Goal: Transaction & Acquisition: Purchase product/service

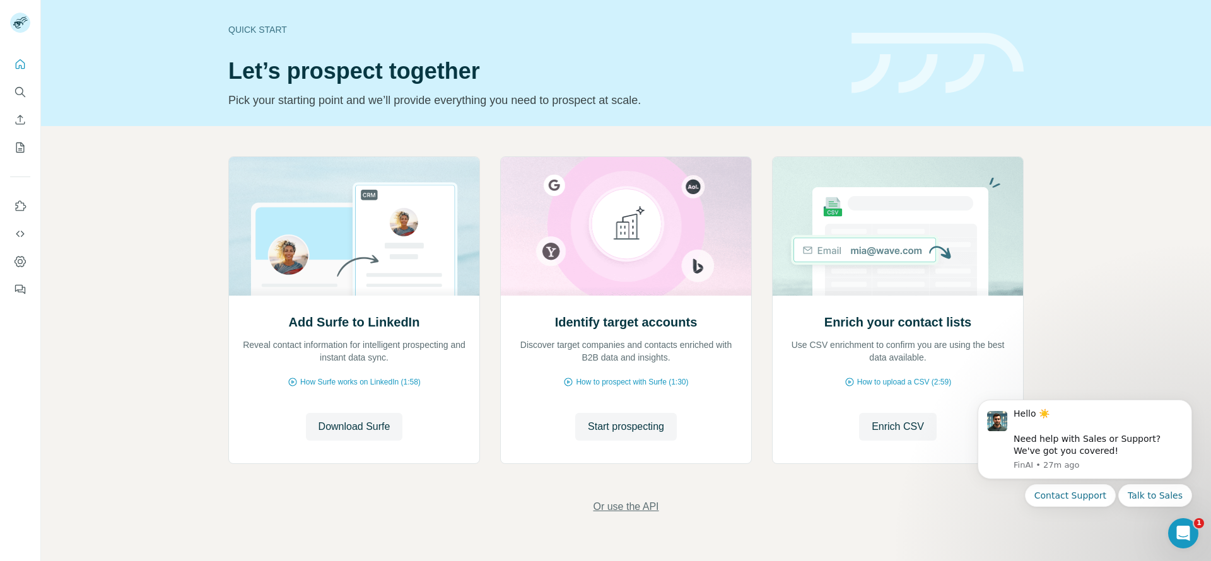
click at [609, 505] on span "Or use the API" at bounding box center [626, 506] width 66 height 15
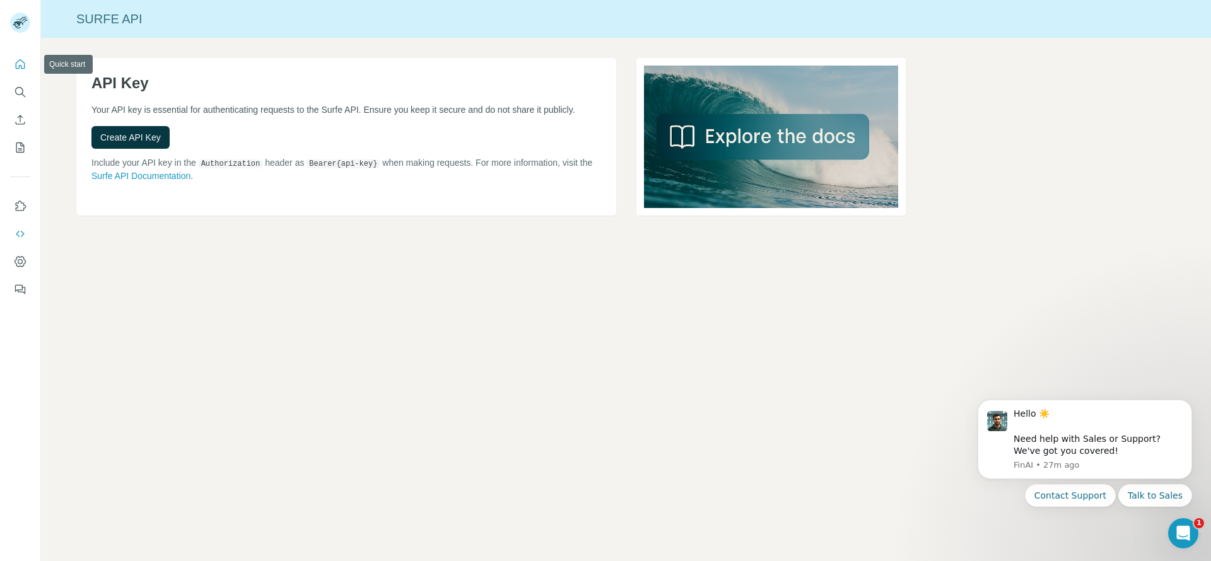
click at [22, 61] on icon "Quick start" at bounding box center [20, 63] width 9 height 9
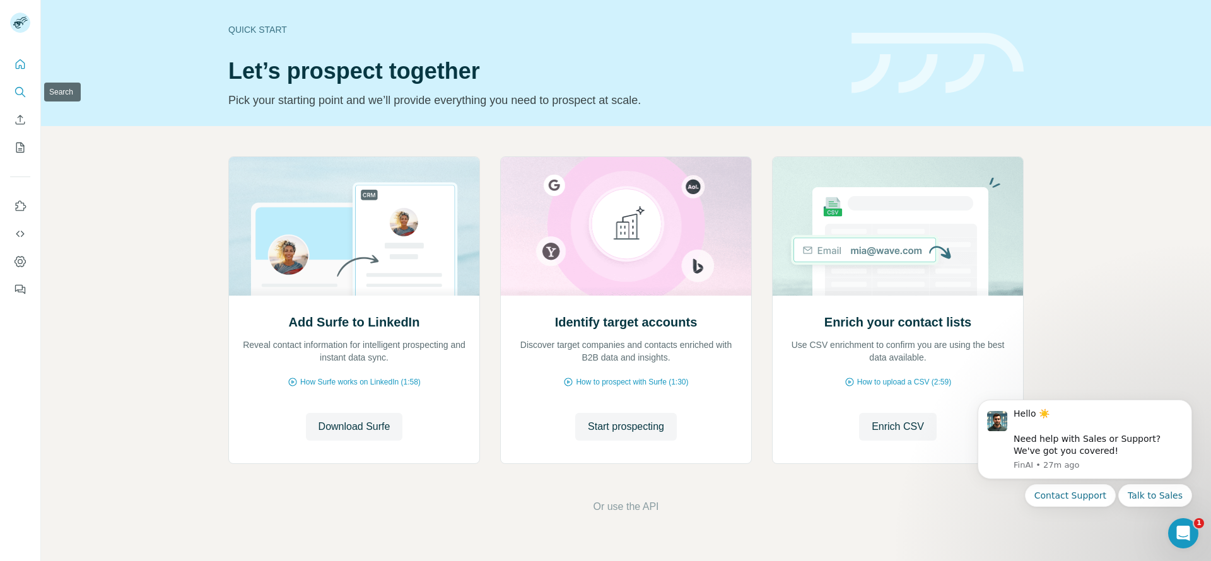
click at [17, 84] on button "Search" at bounding box center [20, 92] width 20 height 23
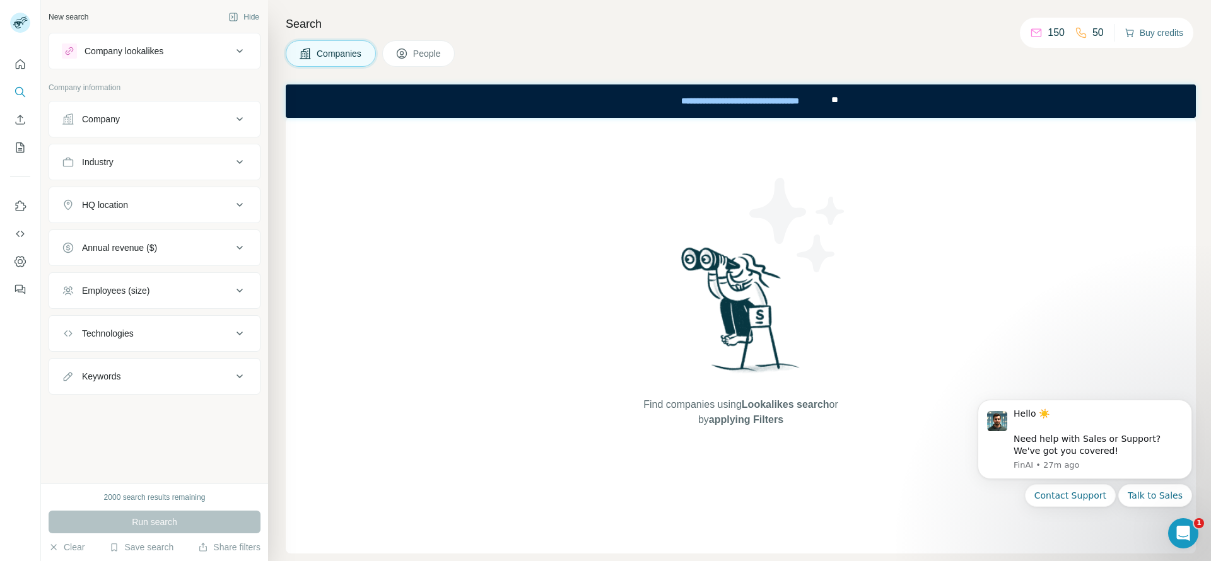
click at [1160, 32] on button "Buy credits" at bounding box center [1153, 33] width 59 height 18
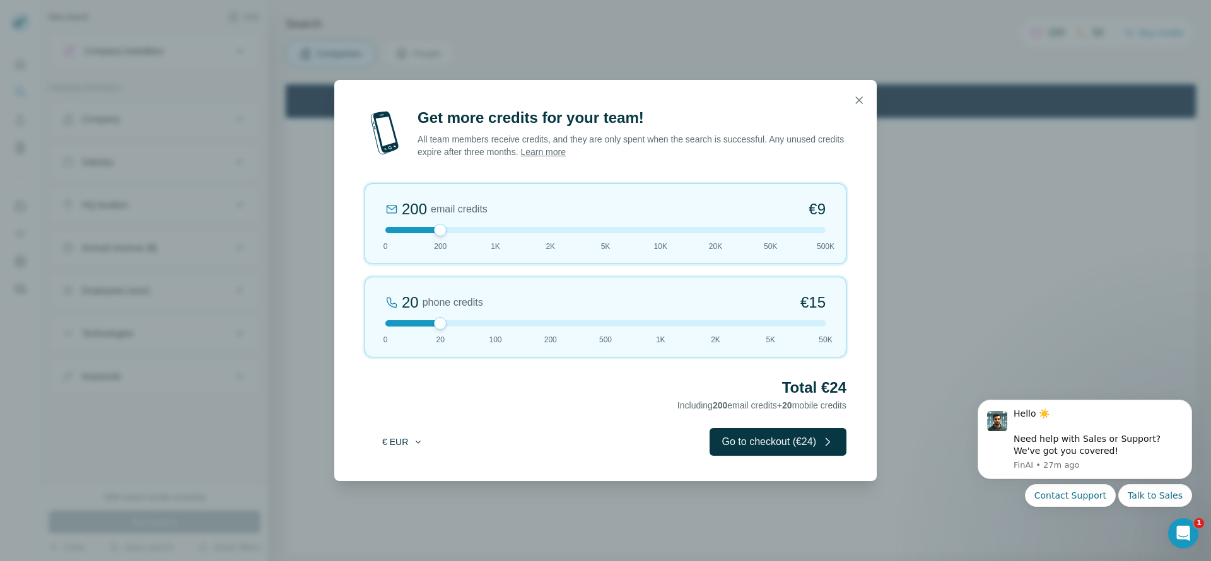
click at [408, 446] on button "€ EUR" at bounding box center [402, 442] width 59 height 23
click at [414, 467] on div "$ USD" at bounding box center [428, 470] width 106 height 13
click at [860, 105] on icon "button" at bounding box center [859, 100] width 13 height 13
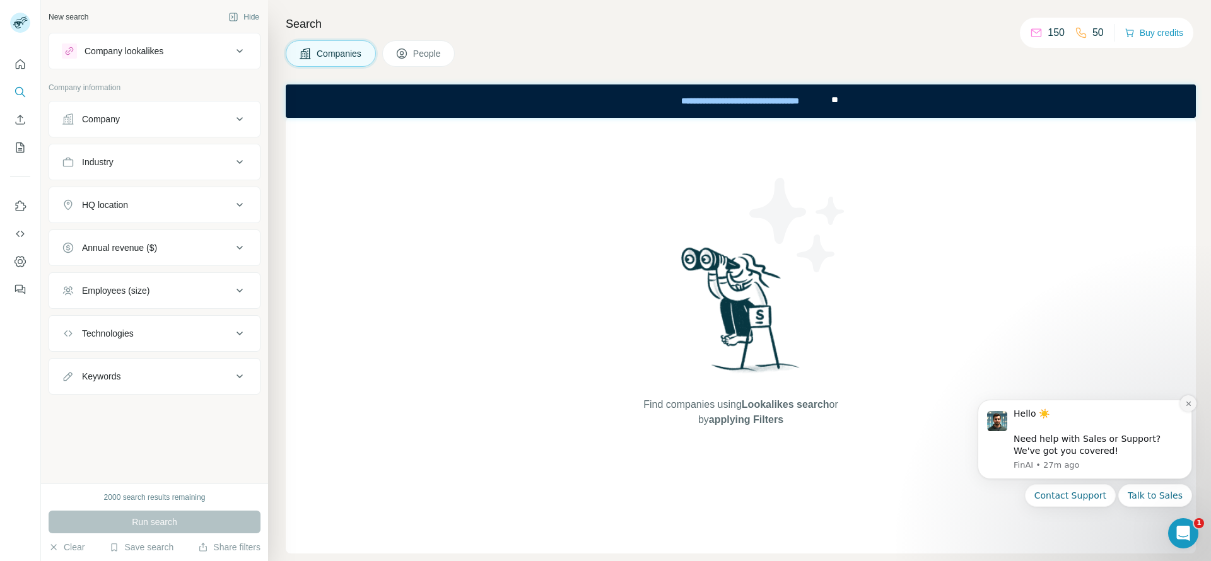
click at [1187, 403] on icon "Dismiss notification" at bounding box center [1188, 403] width 7 height 7
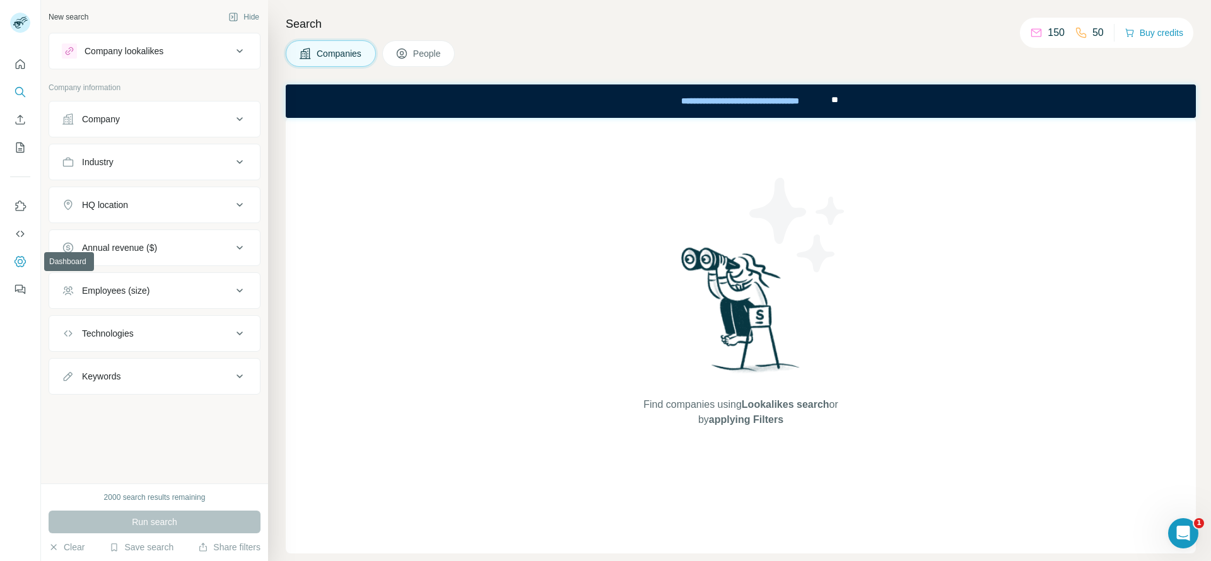
click at [20, 250] on button "Dashboard" at bounding box center [20, 261] width 20 height 23
